Goal: Find specific page/section: Find specific page/section

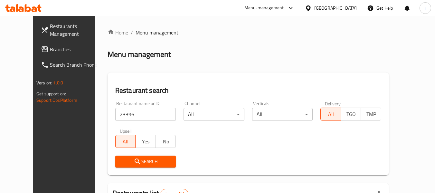
drag, startPoint x: 0, startPoint y: 0, endPoint x: 157, endPoint y: 73, distance: 173.1
click at [157, 73] on div "Restaurant search Restaurant name or ID 23396 Restaurant name or ID Channel All…" at bounding box center [248, 123] width 281 height 103
click at [154, 111] on input "23396" at bounding box center [145, 114] width 61 height 13
click at [160, 114] on input "23396" at bounding box center [145, 114] width 61 height 13
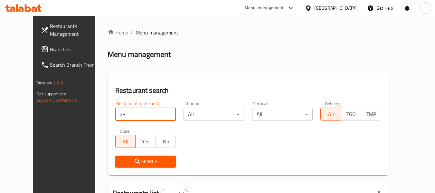
type input "23527"
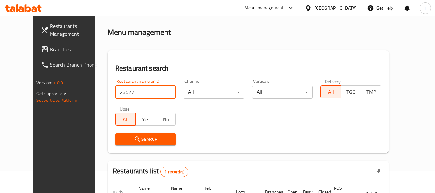
scroll to position [32, 0]
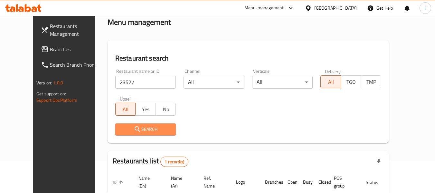
click at [120, 132] on span "Search" at bounding box center [145, 129] width 51 height 8
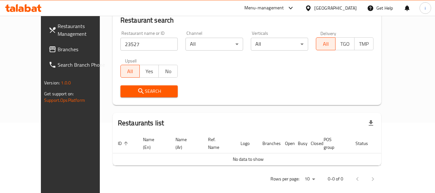
scroll to position [6, 0]
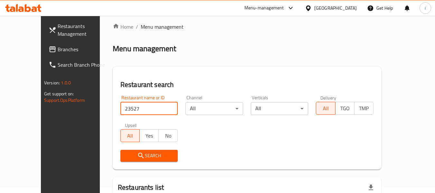
click at [144, 110] on input "23527" at bounding box center [149, 108] width 58 height 13
click at [161, 108] on input "23527" at bounding box center [149, 108] width 58 height 13
click at [120, 108] on input "search" at bounding box center [149, 108] width 58 height 13
type input "23971"
click at [141, 157] on span "Search" at bounding box center [149, 156] width 47 height 8
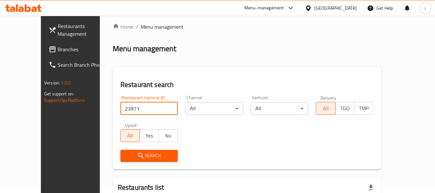
click at [143, 109] on input "23971" at bounding box center [149, 108] width 58 height 13
click at [161, 108] on input "23971" at bounding box center [149, 108] width 58 height 13
type input "23971"
click at [134, 108] on input "23971" at bounding box center [149, 108] width 58 height 13
click at [161, 108] on input "23971" at bounding box center [149, 108] width 58 height 13
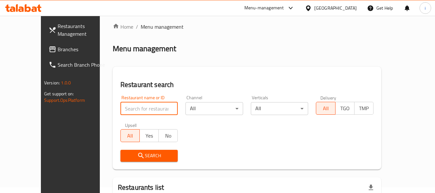
click at [122, 109] on input "search" at bounding box center [149, 108] width 58 height 13
type input "23971"
click at [159, 107] on input "23971" at bounding box center [149, 108] width 58 height 13
type input "23971"
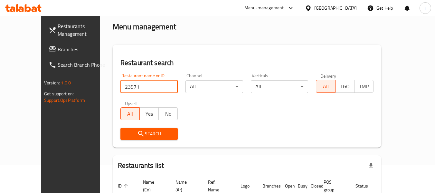
scroll to position [38, 0]
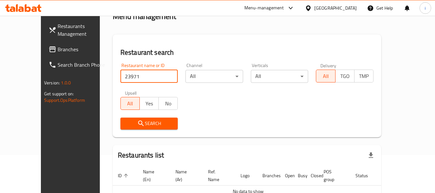
click at [161, 76] on input "23971" at bounding box center [149, 76] width 58 height 13
click at [125, 76] on input "search" at bounding box center [149, 76] width 58 height 13
type input "2"
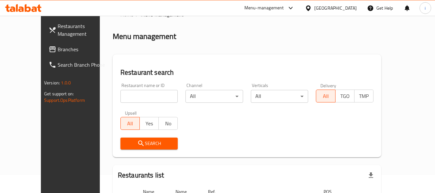
scroll to position [0, 0]
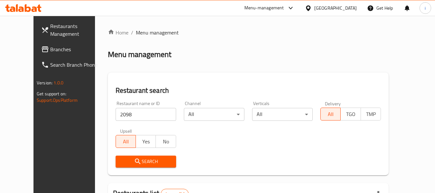
scroll to position [64, 0]
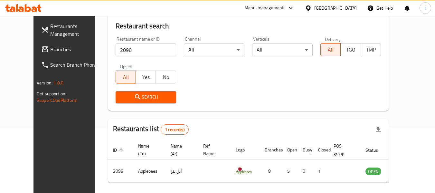
click at [310, 5] on icon at bounding box center [308, 7] width 5 height 5
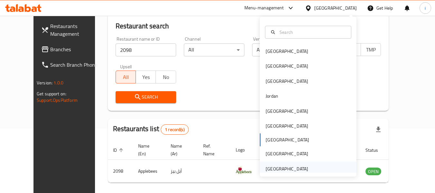
click at [296, 165] on div "United Arab Emirates" at bounding box center [287, 168] width 42 height 7
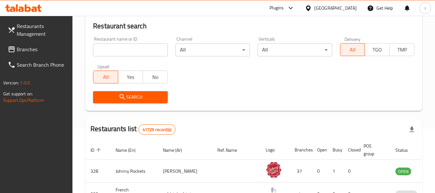
click at [33, 51] on span "Branches" at bounding box center [42, 49] width 51 height 8
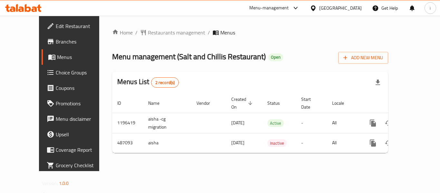
click at [327, 8] on div "United Arab Emirates" at bounding box center [340, 8] width 42 height 7
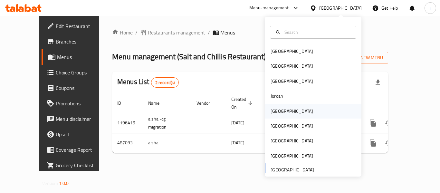
click at [279, 112] on div "[GEOGRAPHIC_DATA]" at bounding box center [291, 111] width 53 height 15
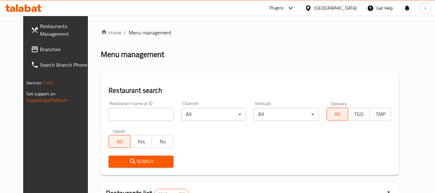
click at [41, 48] on span "Branches" at bounding box center [65, 49] width 51 height 8
